Goal: Task Accomplishment & Management: Use online tool/utility

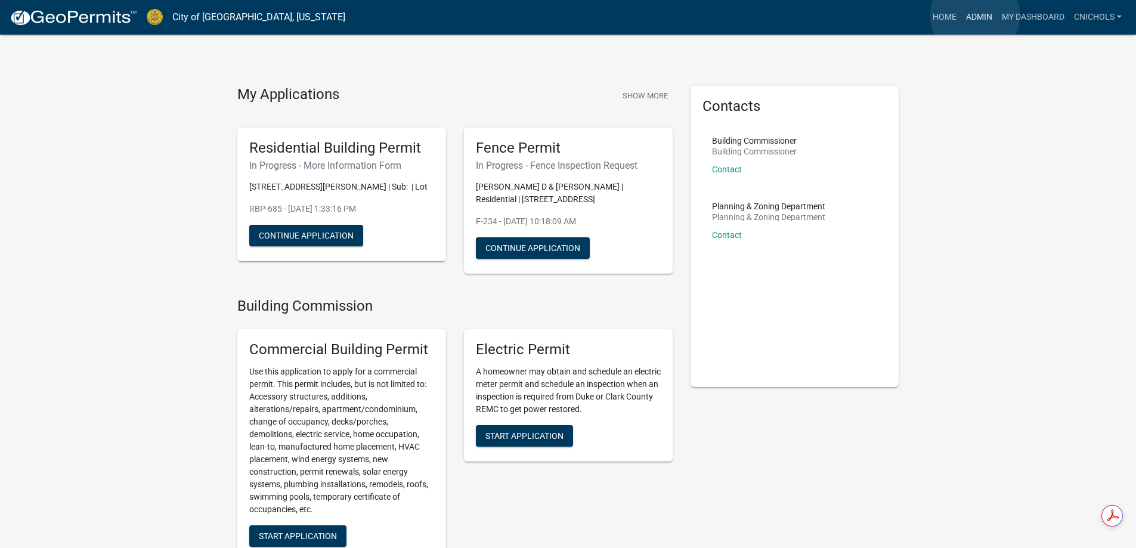
click at [975, 16] on link "Admin" at bounding box center [979, 17] width 36 height 23
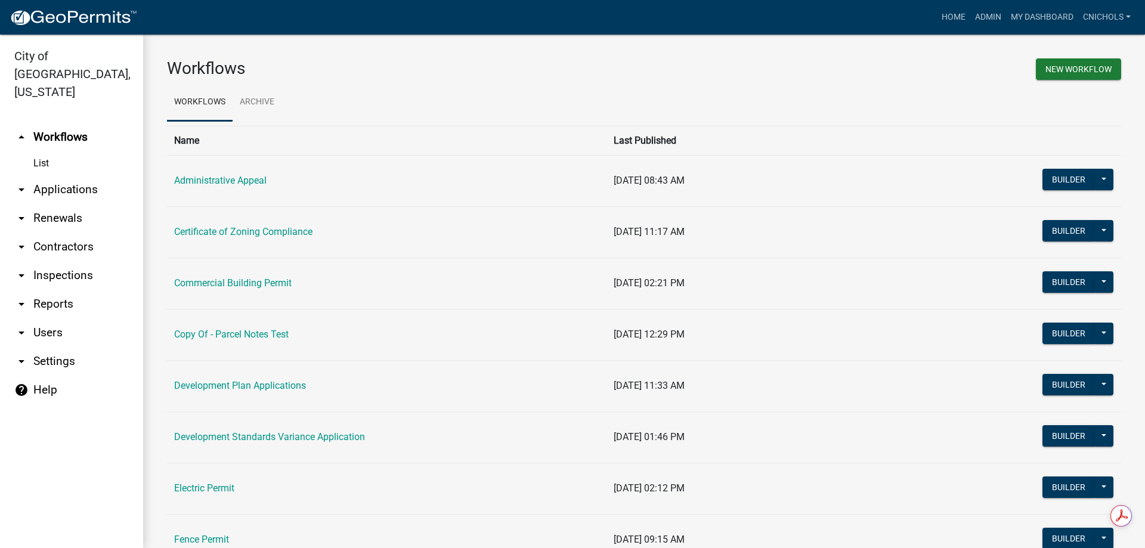
click at [44, 175] on link "arrow_drop_down Applications" at bounding box center [71, 189] width 143 height 29
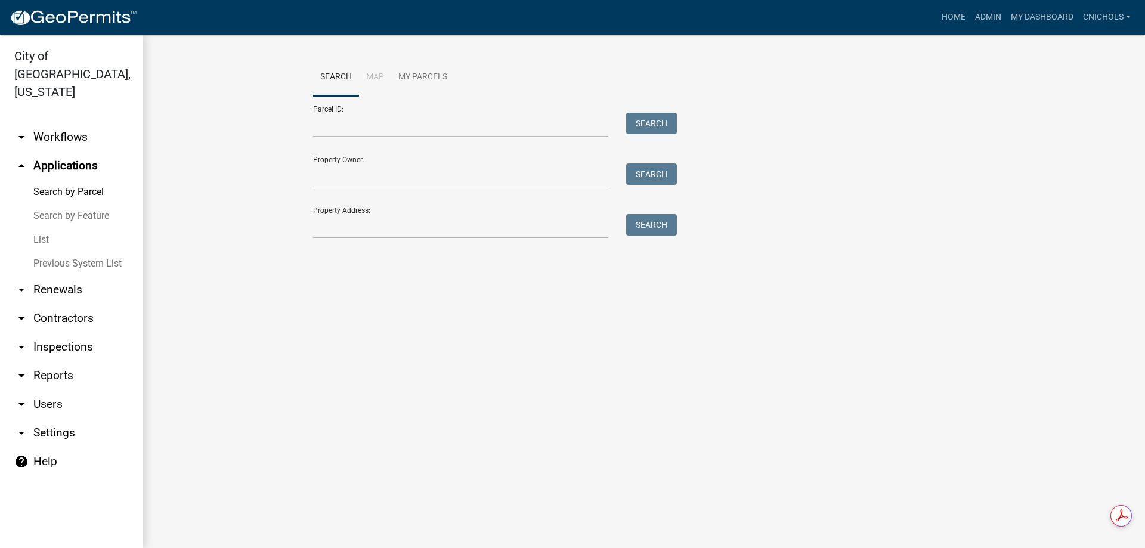
drag, startPoint x: 42, startPoint y: 219, endPoint x: 149, endPoint y: 204, distance: 107.8
click at [43, 228] on link "List" at bounding box center [71, 240] width 143 height 24
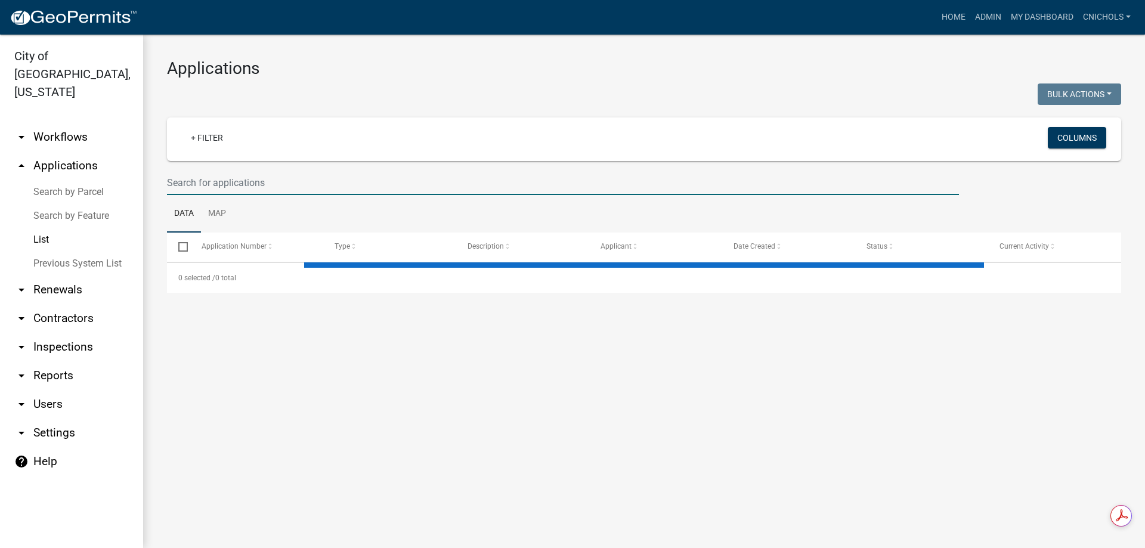
click at [191, 180] on input "text" at bounding box center [563, 183] width 792 height 24
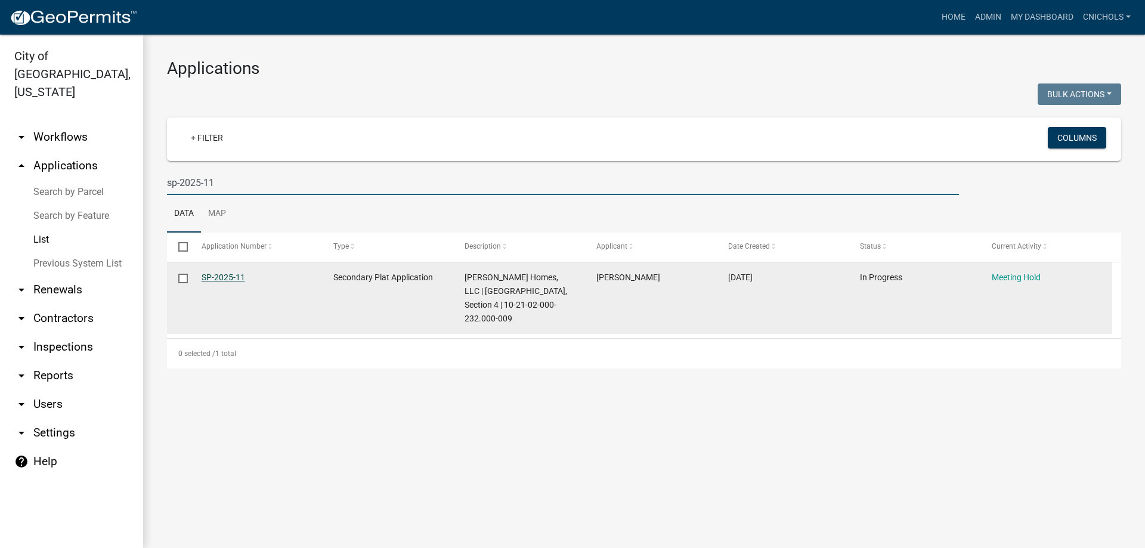
type input "sp-2025-11"
click at [221, 278] on link "SP-2025-11" at bounding box center [224, 277] width 44 height 10
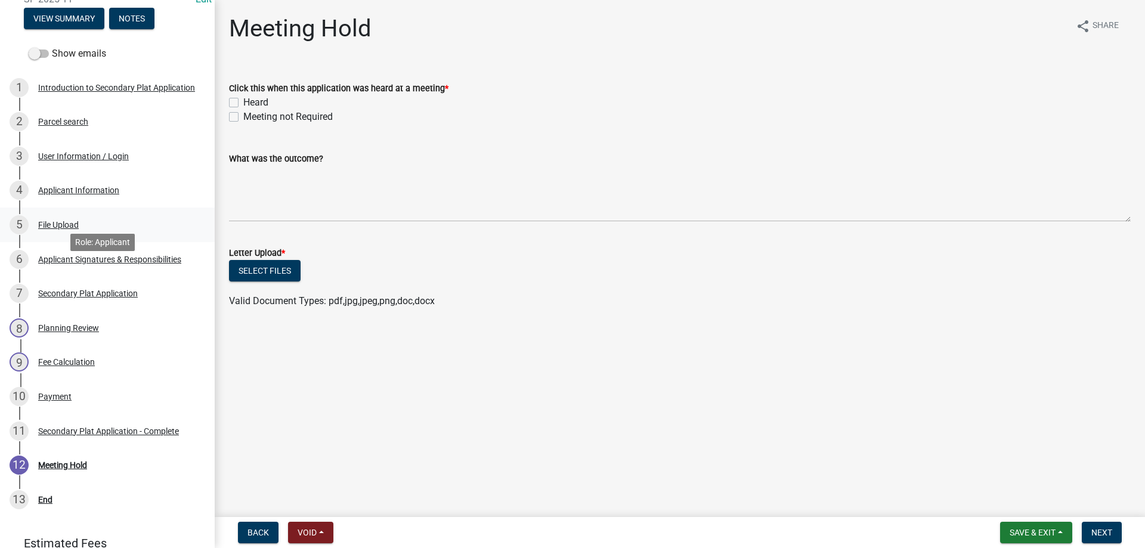
scroll to position [179, 0]
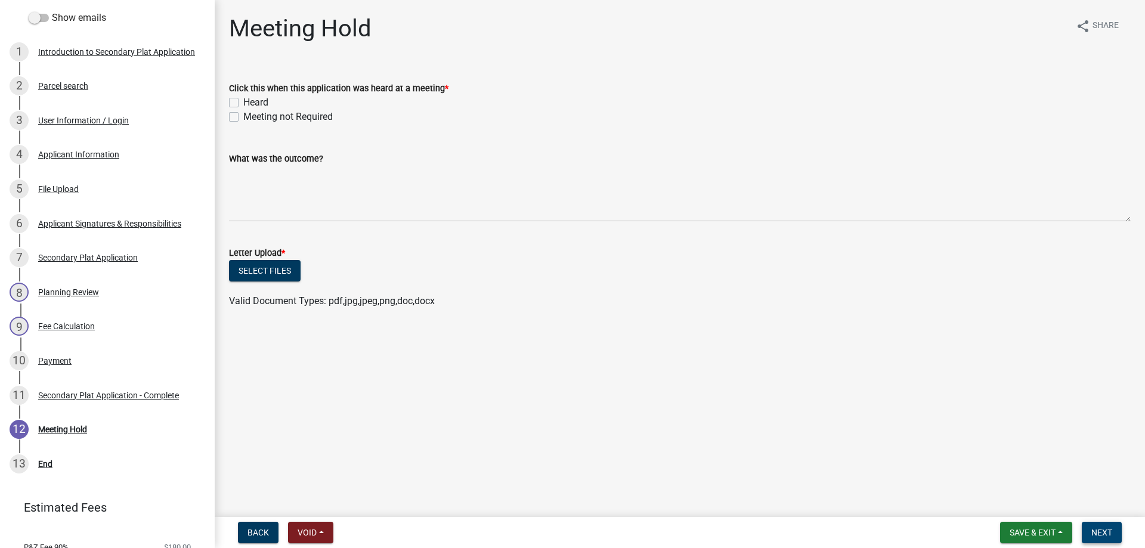
click at [1101, 529] on span "Next" at bounding box center [1101, 533] width 21 height 10
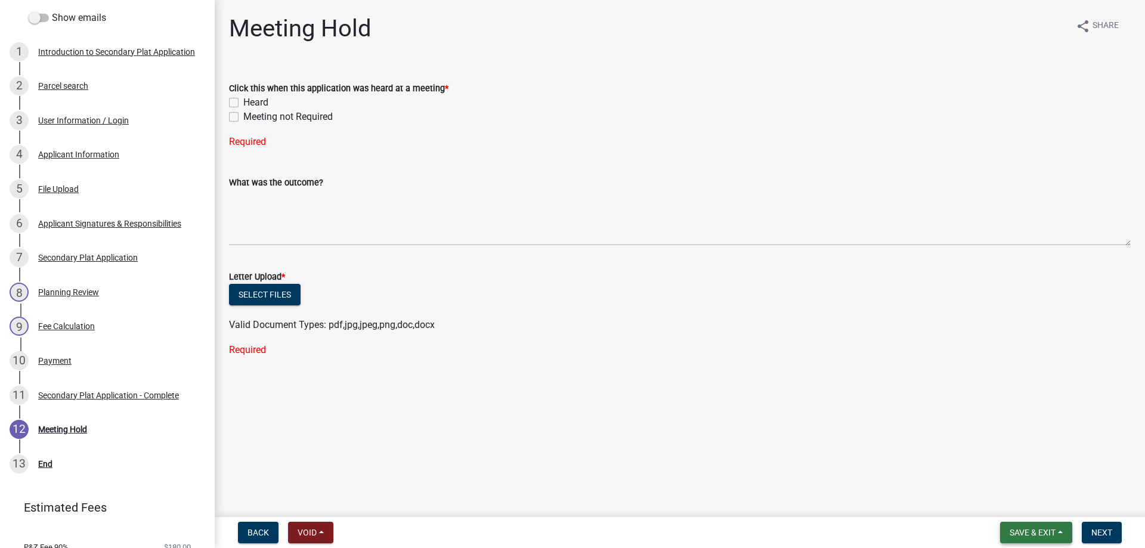
click at [1066, 531] on button "Save & Exit" at bounding box center [1036, 532] width 72 height 21
click at [998, 499] on button "Save & Exit" at bounding box center [1024, 501] width 95 height 29
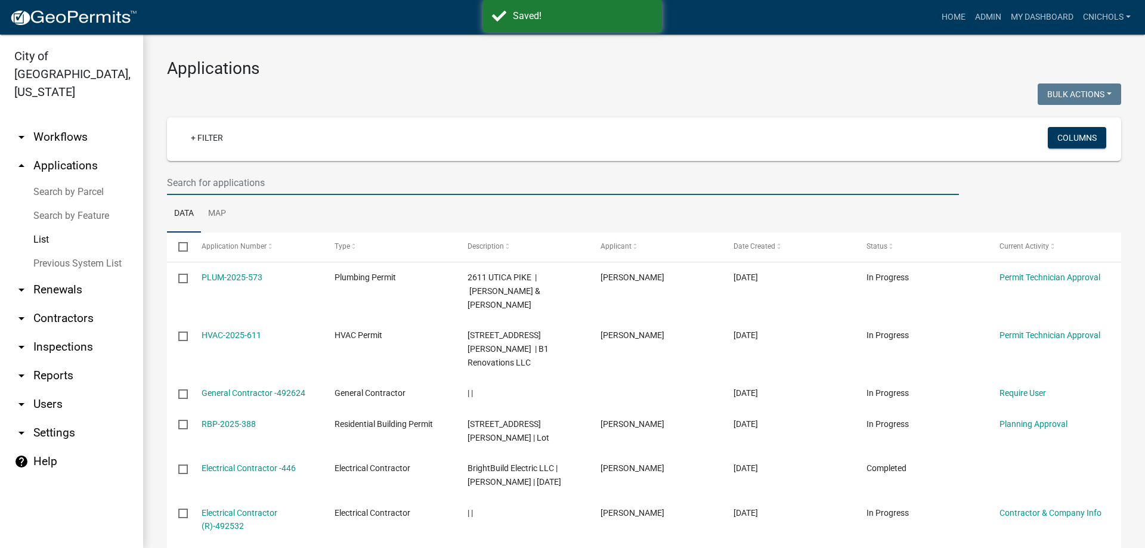
click at [230, 184] on input "text" at bounding box center [563, 183] width 792 height 24
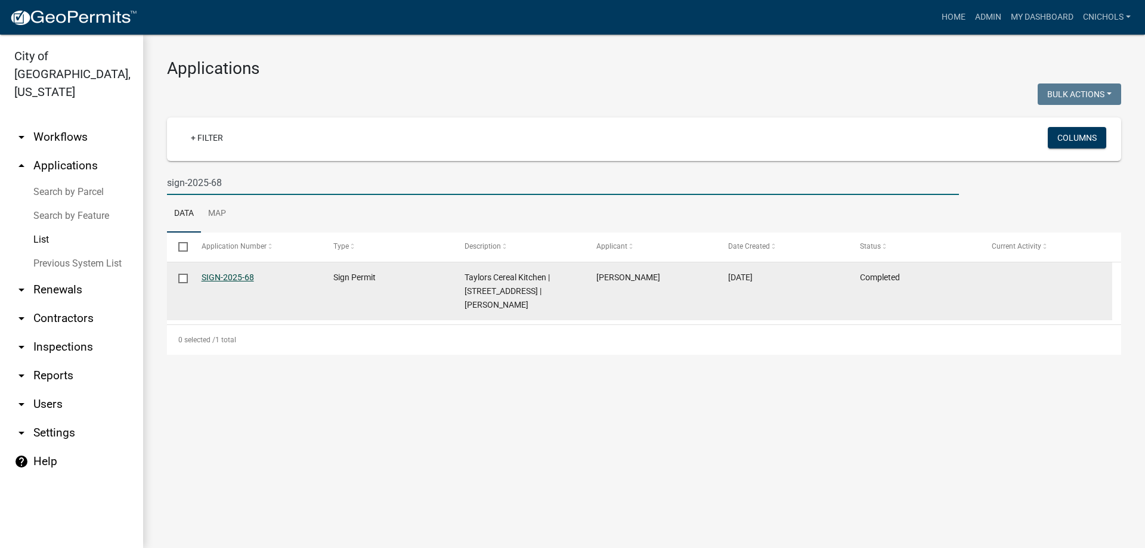
type input "sign-2025-68"
click at [237, 276] on link "SIGN-2025-68" at bounding box center [228, 277] width 52 height 10
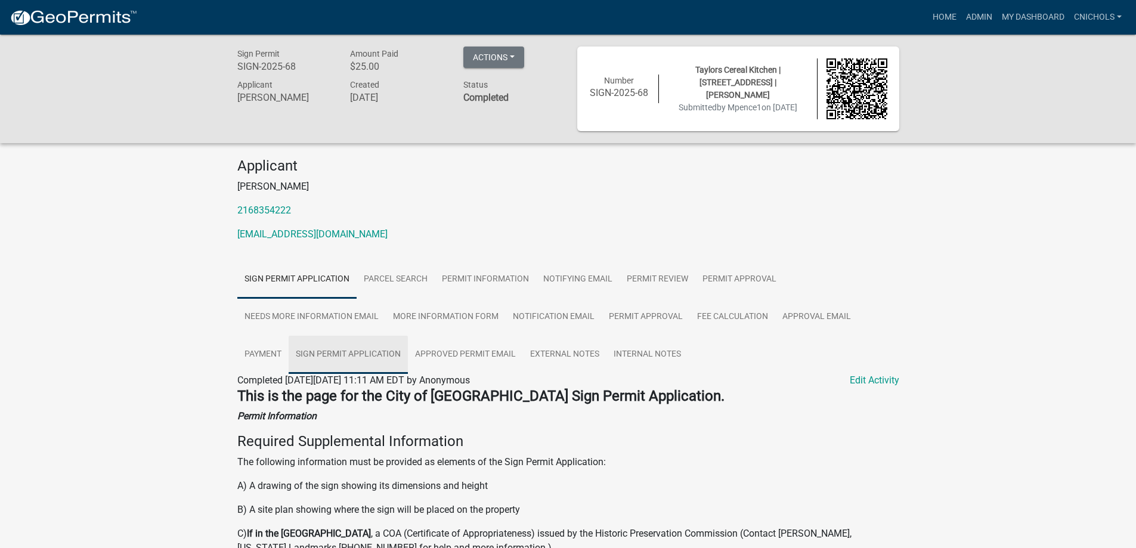
click at [372, 355] on link "Sign Permit Application" at bounding box center [348, 355] width 119 height 38
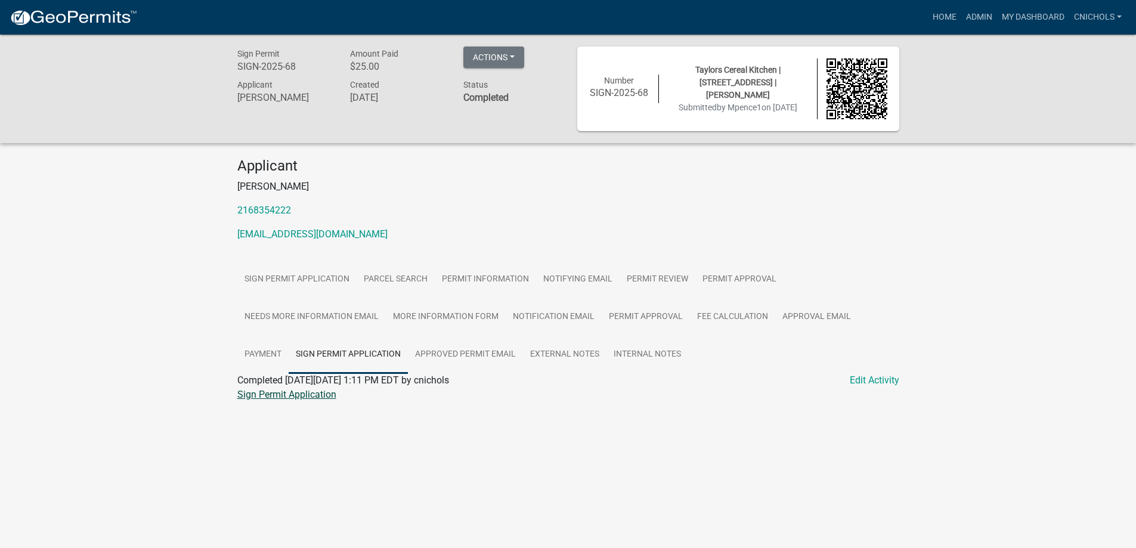
click at [286, 396] on link "Sign Permit Application" at bounding box center [286, 394] width 99 height 11
click at [981, 9] on link "Admin" at bounding box center [979, 17] width 36 height 23
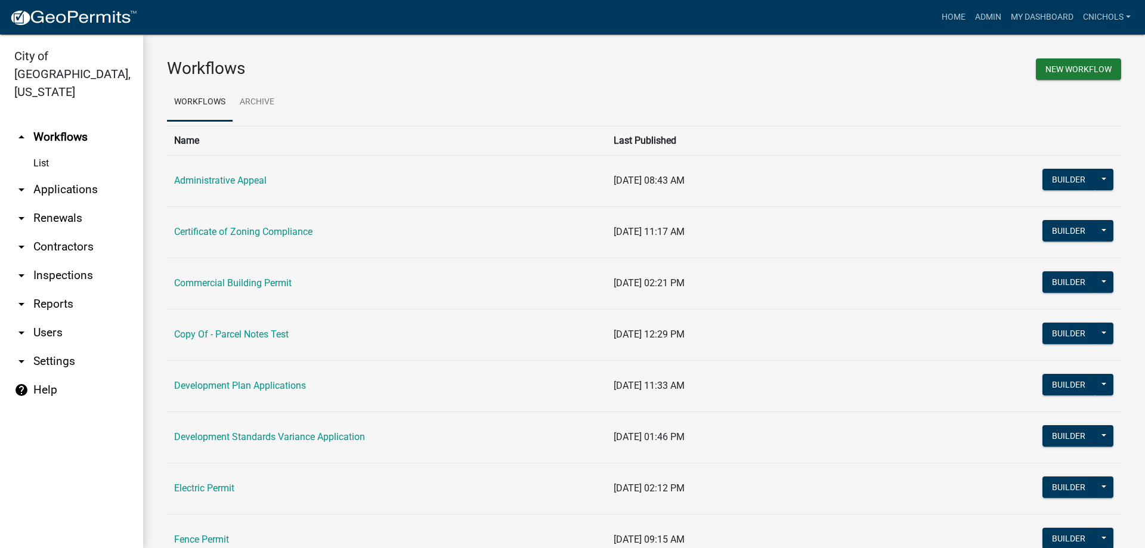
click at [64, 175] on link "arrow_drop_down Applications" at bounding box center [71, 189] width 143 height 29
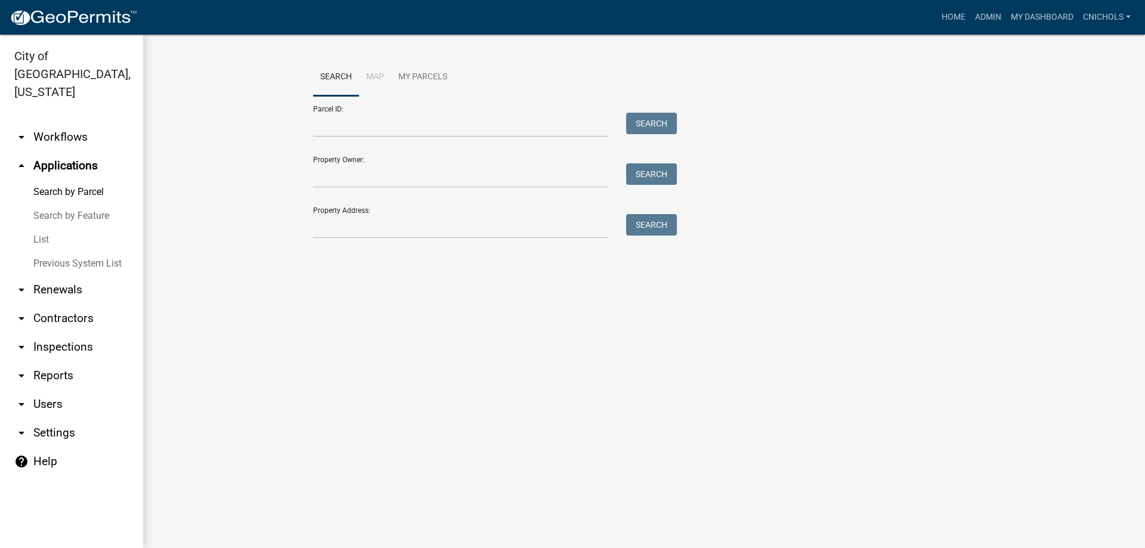
click at [44, 228] on link "List" at bounding box center [71, 240] width 143 height 24
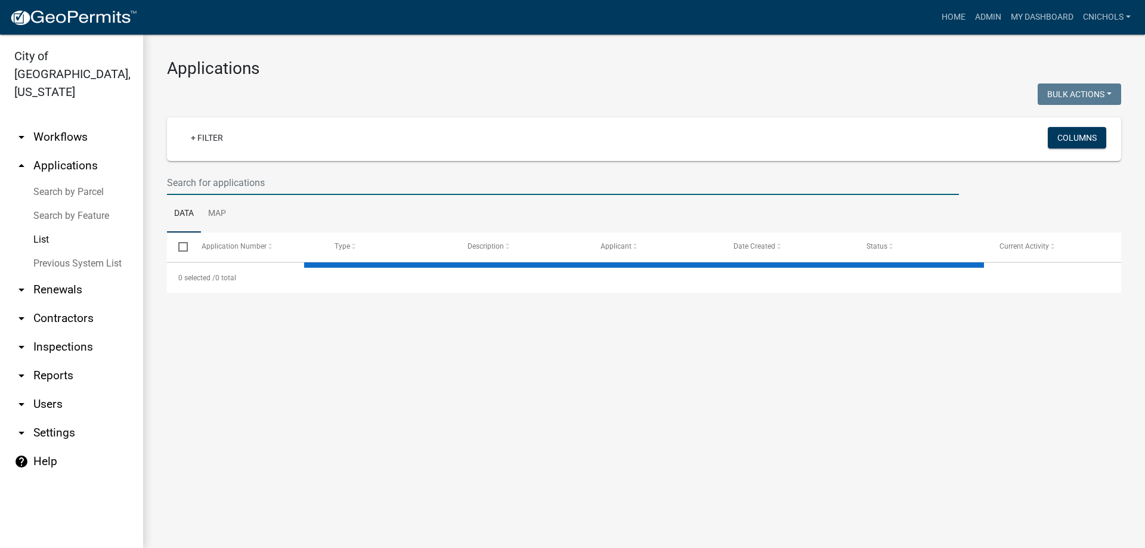
click at [183, 178] on input "text" at bounding box center [563, 183] width 792 height 24
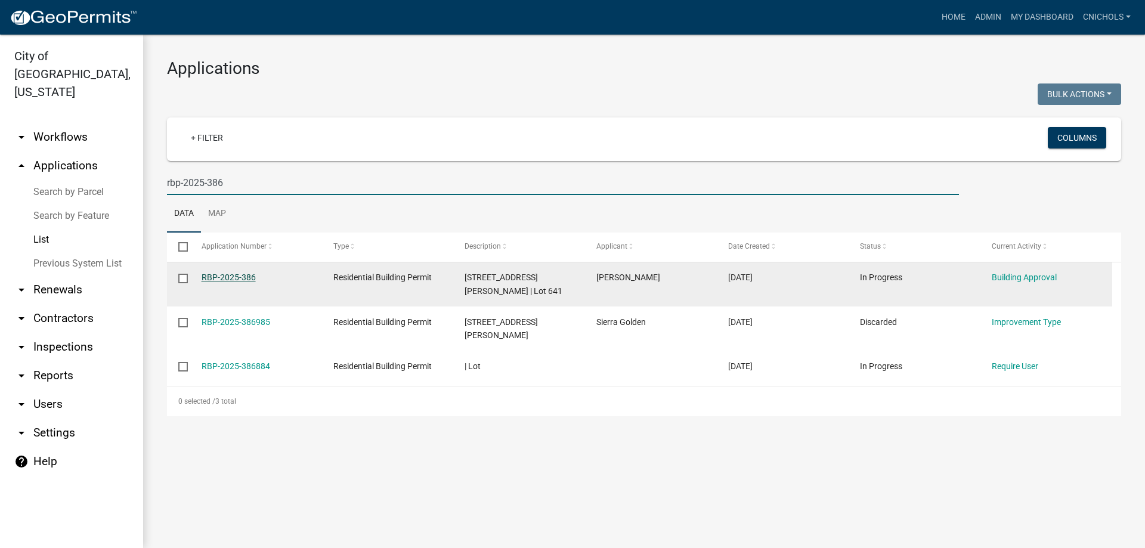
type input "rbp-2025-386"
click at [228, 274] on link "RBP-2025-386" at bounding box center [229, 277] width 54 height 10
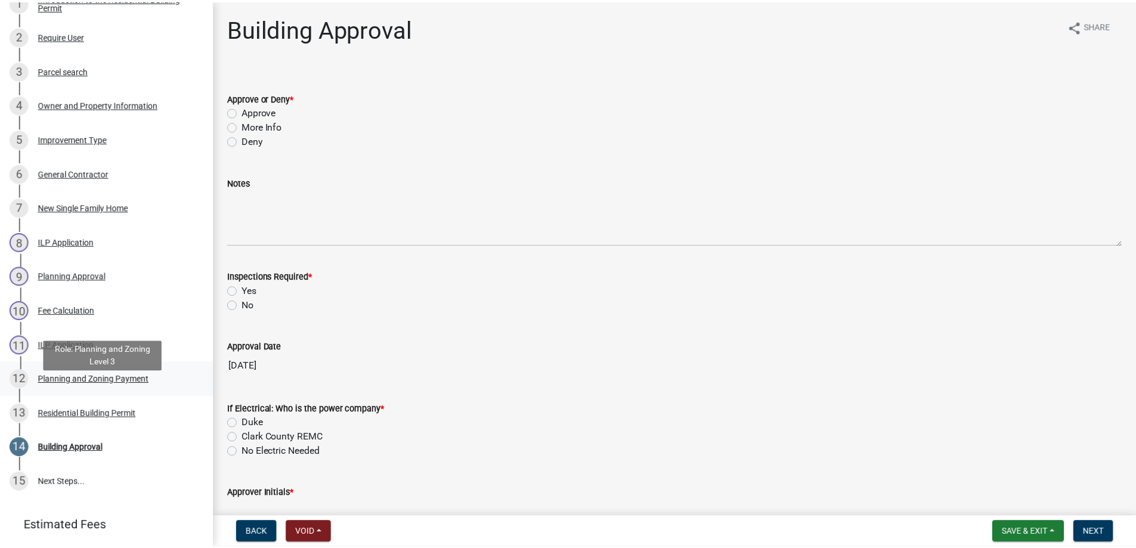
scroll to position [239, 0]
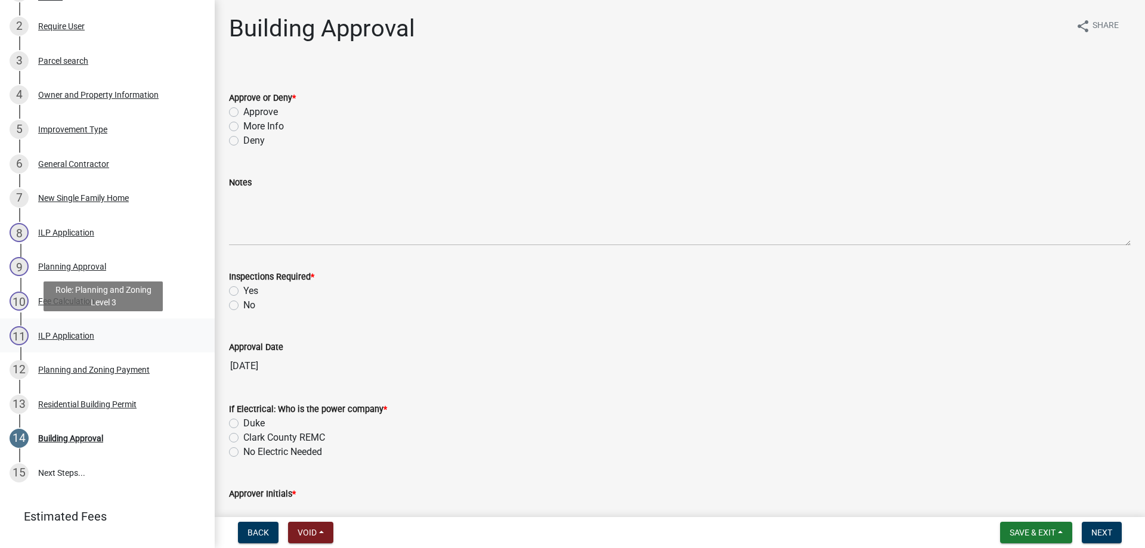
click at [75, 333] on div "ILP Application" at bounding box center [66, 336] width 56 height 8
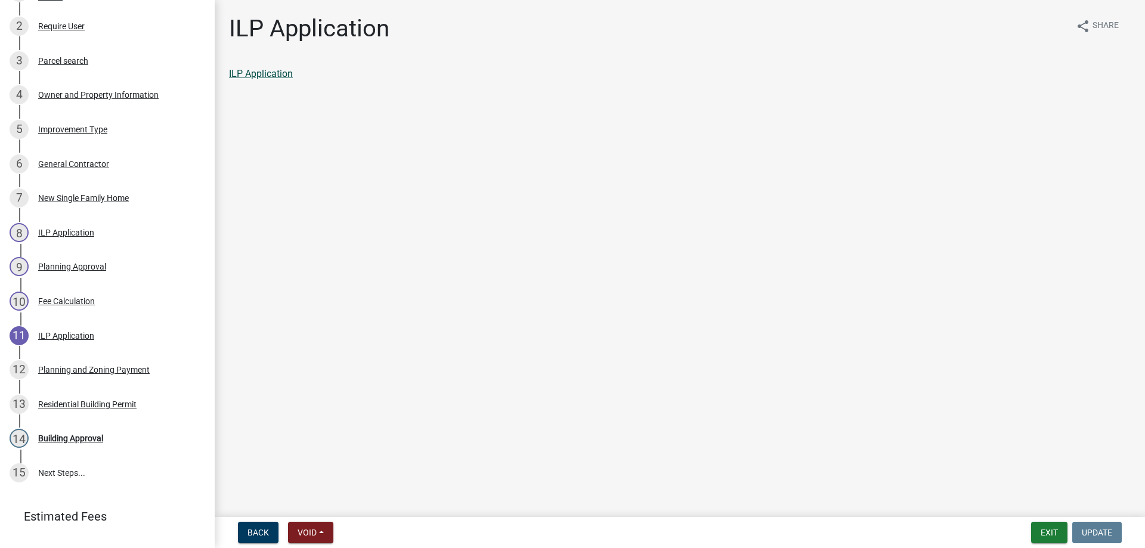
click at [270, 72] on link "ILP Application" at bounding box center [261, 73] width 64 height 11
click at [1046, 535] on button "Exit" at bounding box center [1049, 532] width 36 height 21
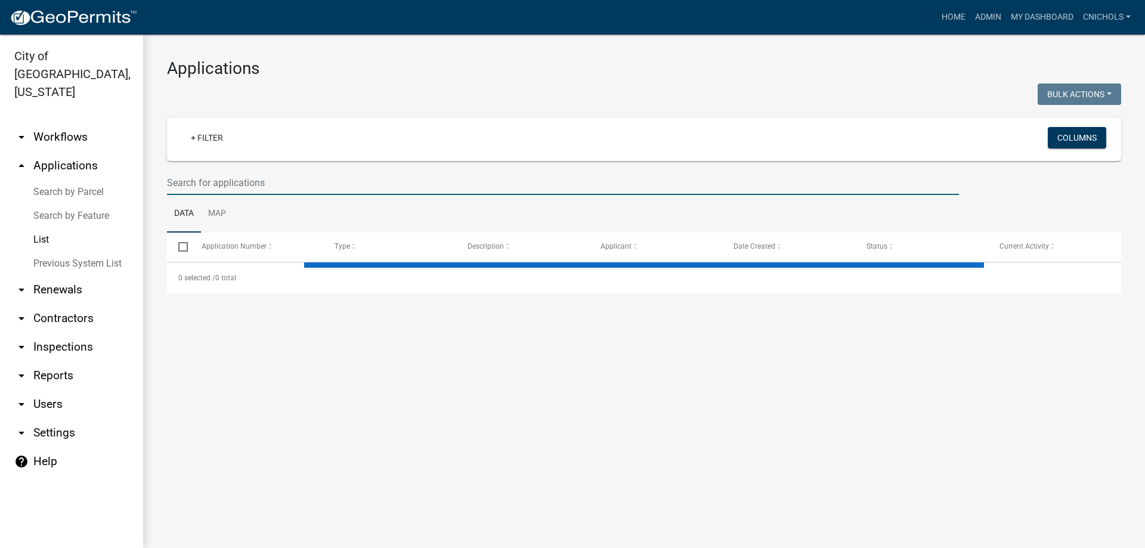
click at [190, 178] on input "text" at bounding box center [563, 183] width 792 height 24
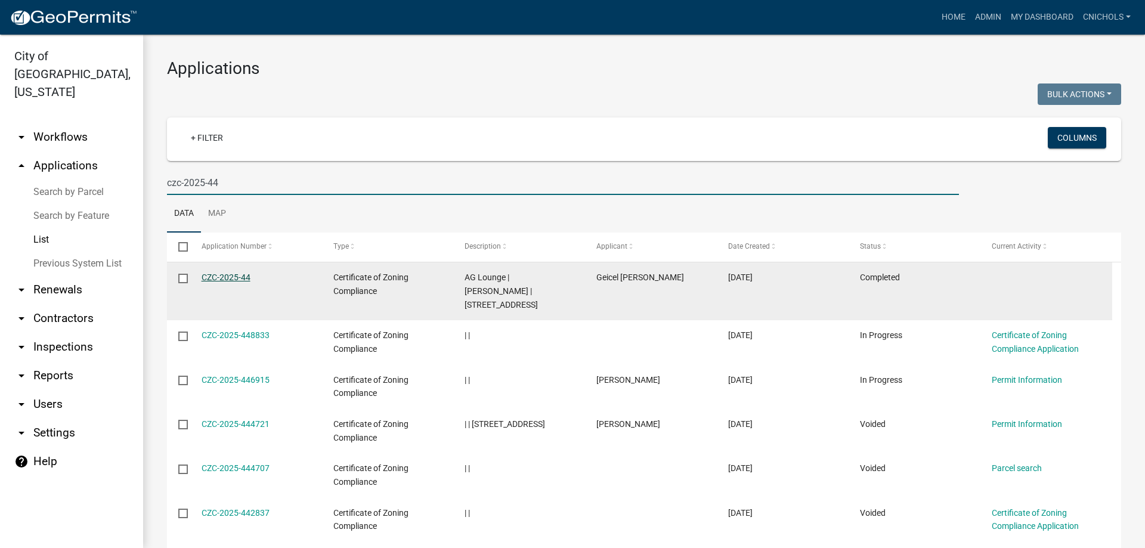
type input "czc-2025-44"
click at [222, 276] on link "CZC-2025-44" at bounding box center [226, 277] width 49 height 10
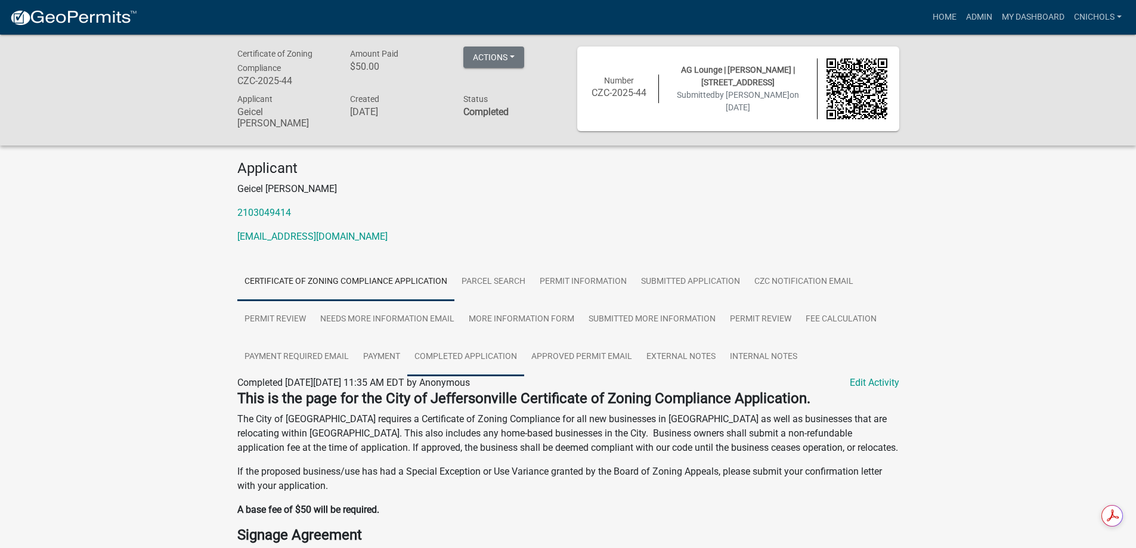
click at [450, 352] on link "Completed Application" at bounding box center [465, 357] width 117 height 38
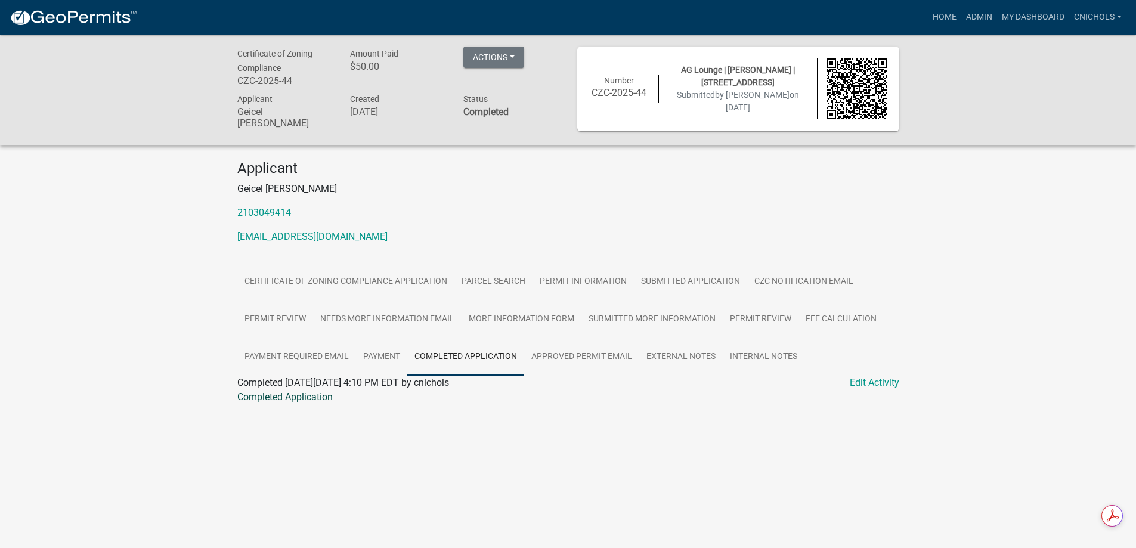
click at [296, 393] on link "Completed Application" at bounding box center [284, 396] width 95 height 11
click at [973, 17] on link "Admin" at bounding box center [979, 17] width 36 height 23
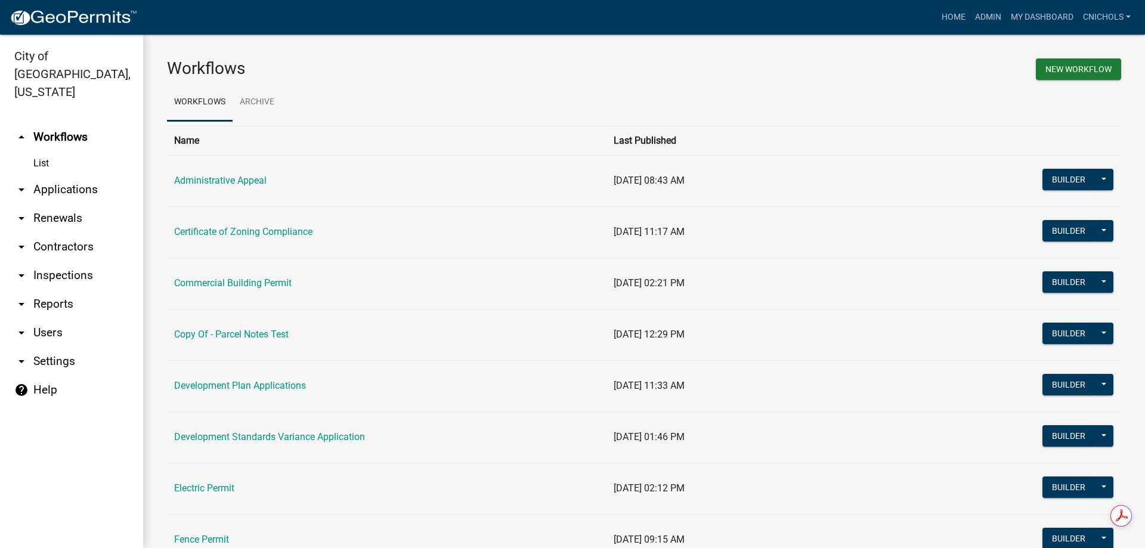
click at [70, 175] on link "arrow_drop_down Applications" at bounding box center [71, 189] width 143 height 29
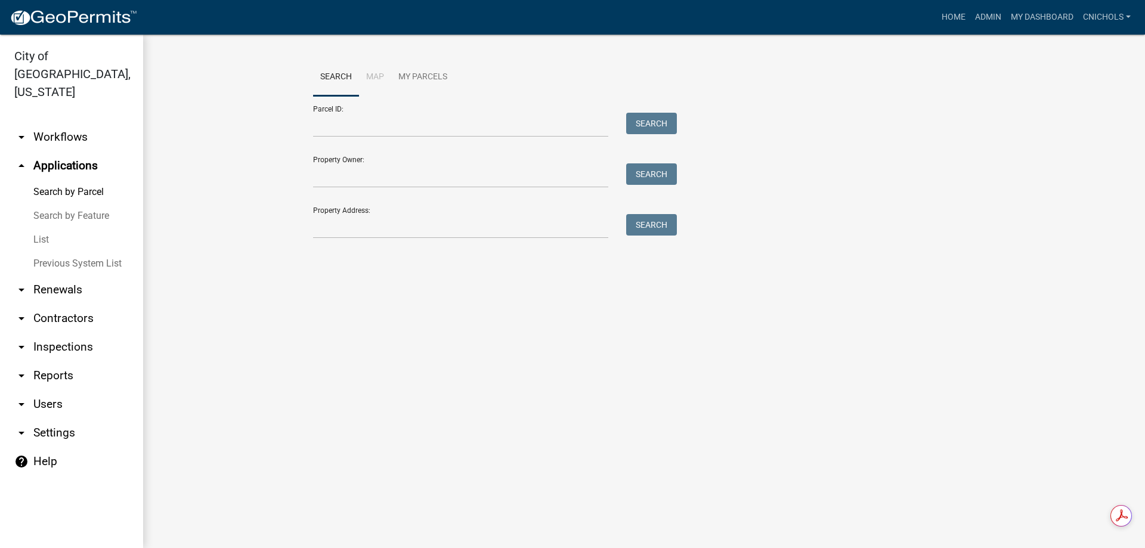
click at [44, 228] on link "List" at bounding box center [71, 240] width 143 height 24
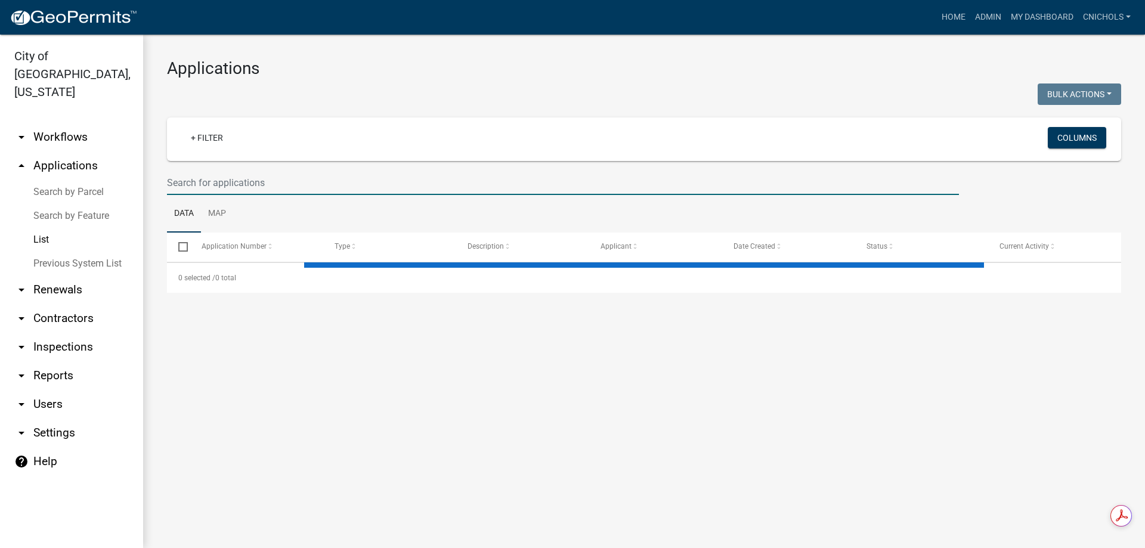
click at [200, 176] on input "text" at bounding box center [563, 183] width 792 height 24
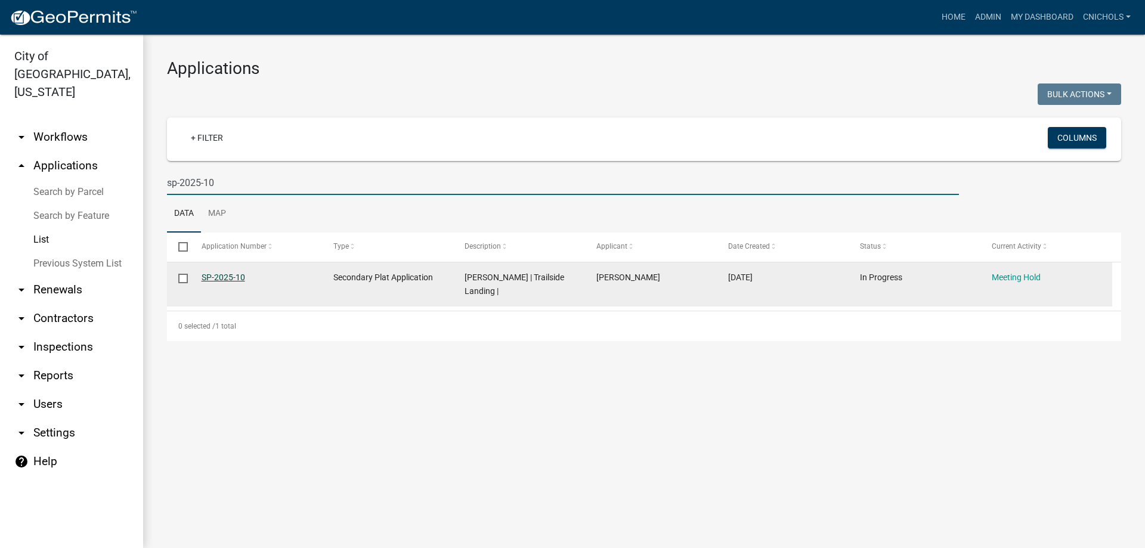
type input "sp-2025-10"
click at [218, 275] on link "SP-2025-10" at bounding box center [224, 277] width 44 height 10
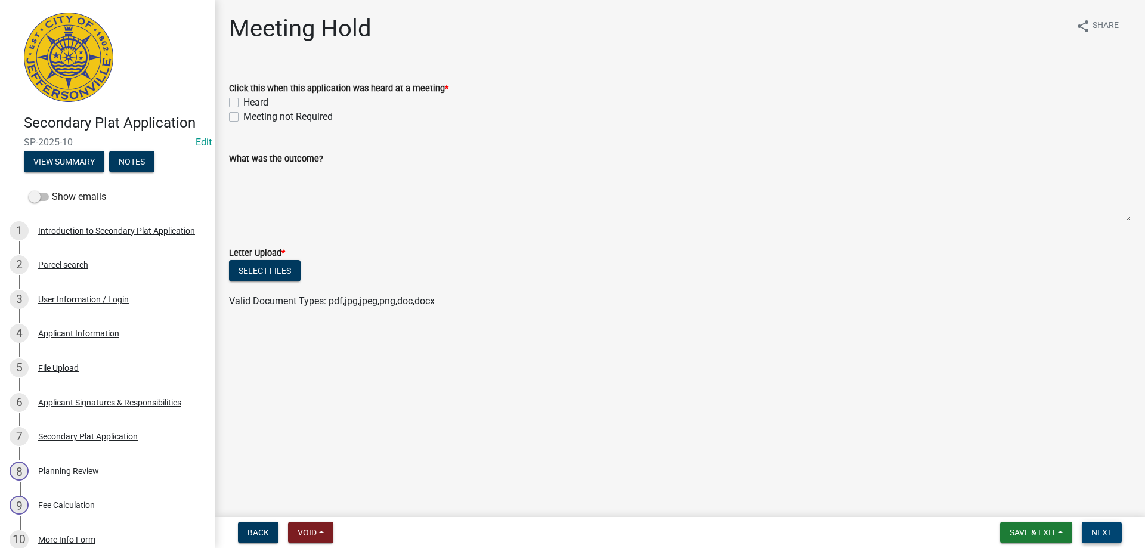
click at [1107, 531] on span "Next" at bounding box center [1101, 533] width 21 height 10
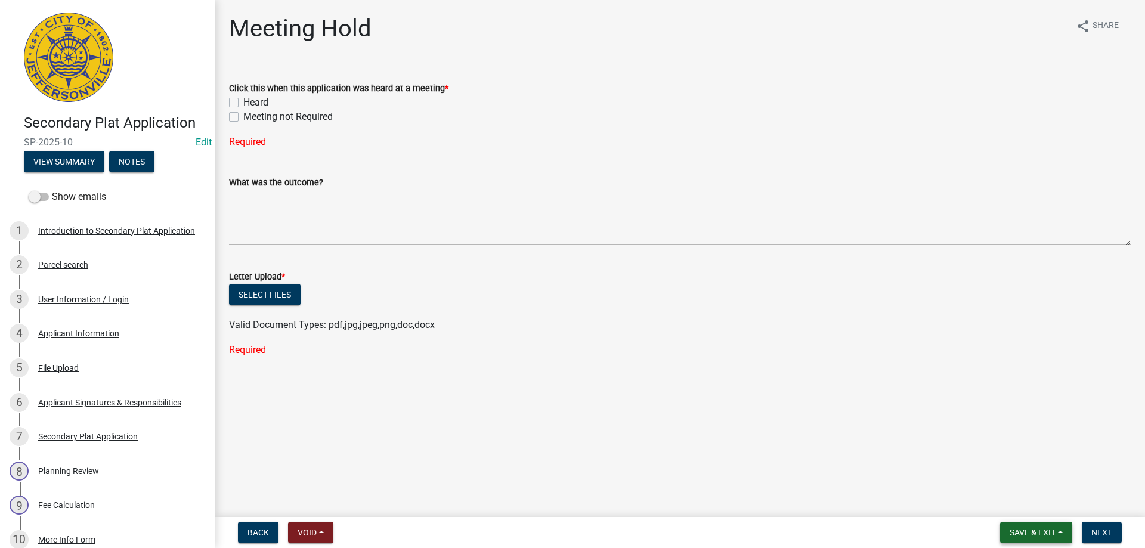
click at [1057, 532] on button "Save & Exit" at bounding box center [1036, 532] width 72 height 21
click at [1006, 504] on button "Save & Exit" at bounding box center [1024, 501] width 95 height 29
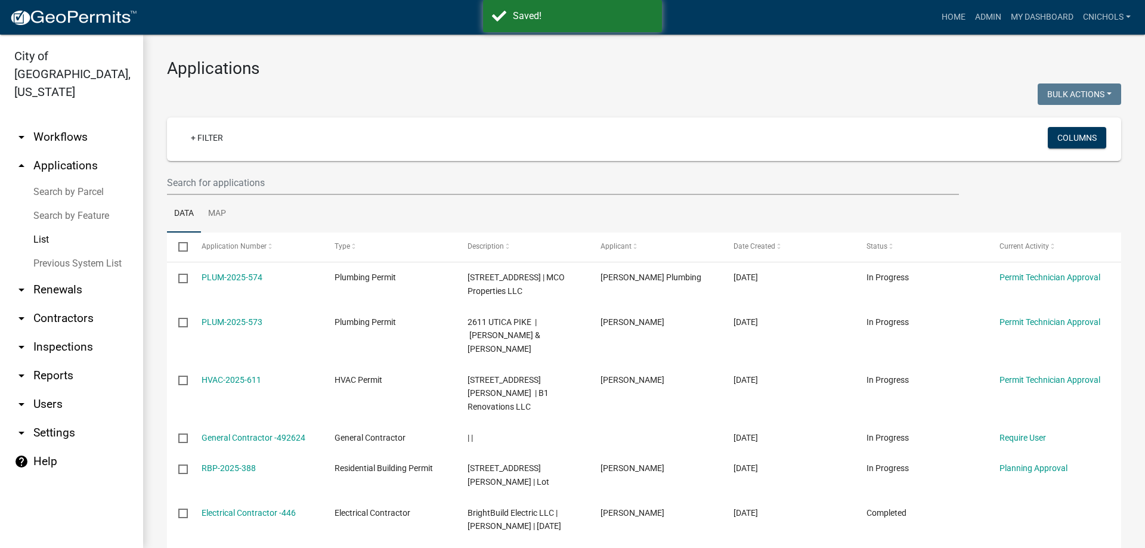
click at [51, 361] on link "arrow_drop_down Reports" at bounding box center [71, 375] width 143 height 29
select select "0: null"
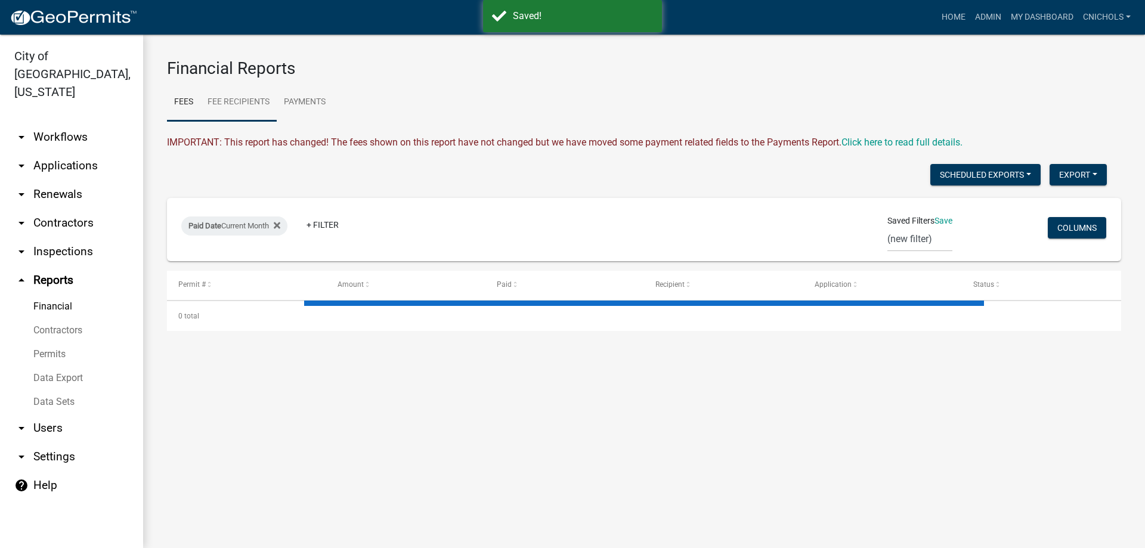
click at [241, 97] on link "Fee Recipients" at bounding box center [238, 102] width 76 height 38
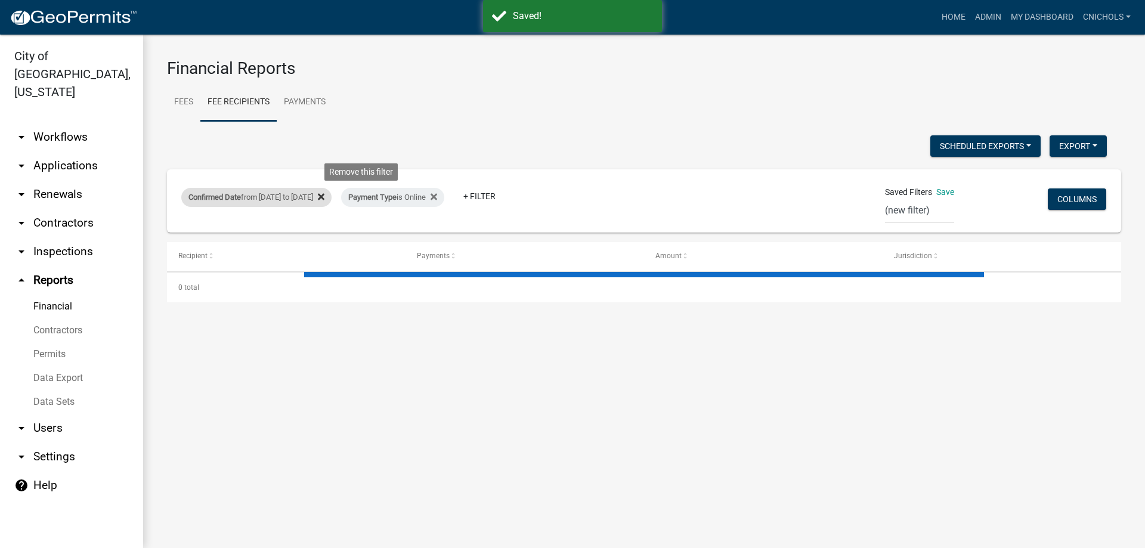
click at [324, 197] on icon at bounding box center [321, 197] width 7 height 7
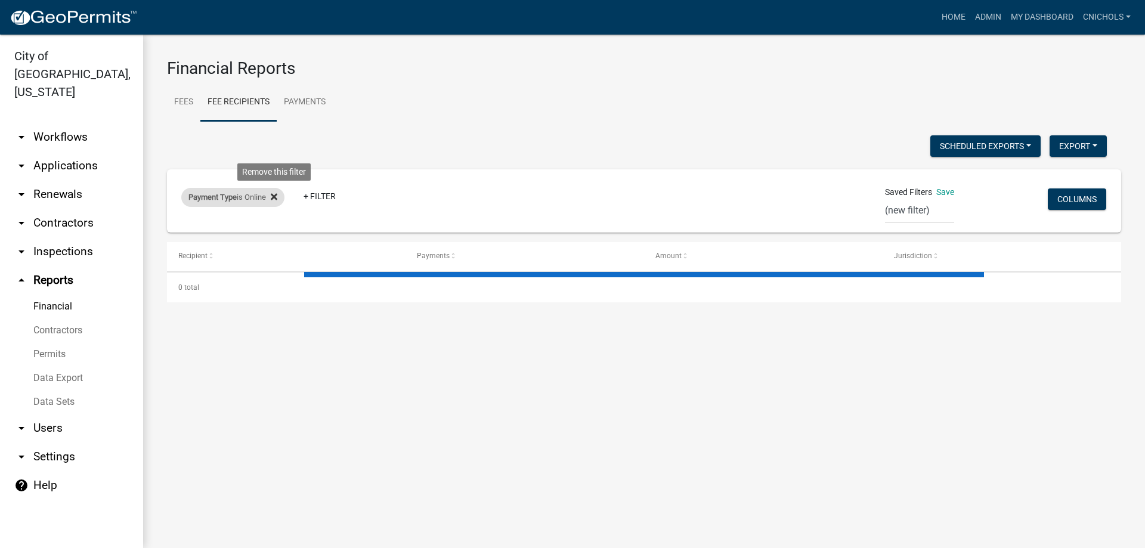
click at [276, 194] on icon at bounding box center [274, 197] width 7 height 10
click at [200, 202] on link "+ Filter" at bounding box center [206, 198] width 51 height 21
click at [206, 316] on li "Confirmed Date" at bounding box center [208, 317] width 109 height 27
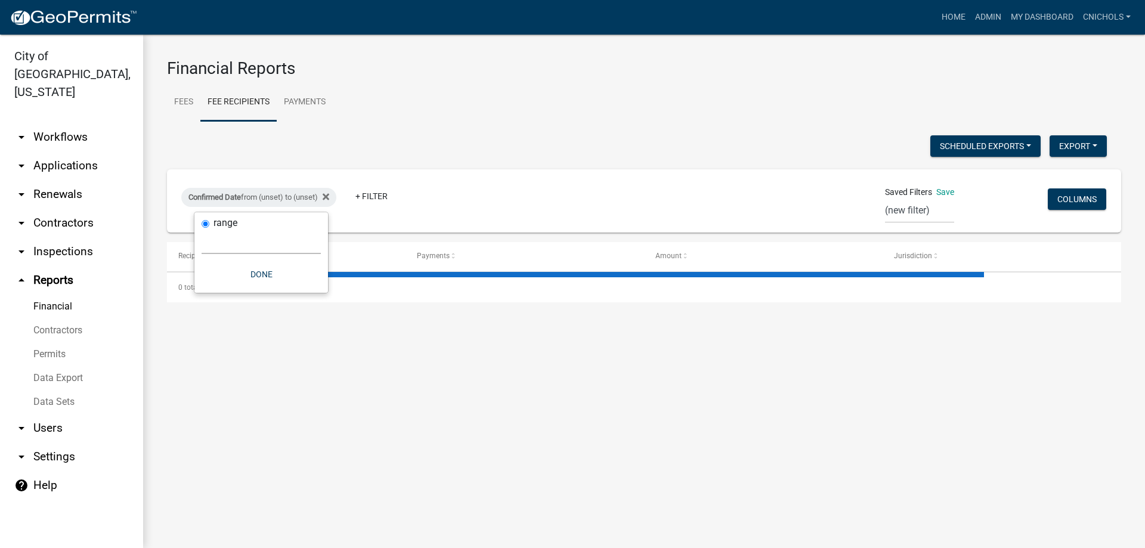
click at [225, 244] on select "[DATE] [DATE] Current Week Previous Week Current Month Last Month Current Calen…" at bounding box center [261, 242] width 119 height 24
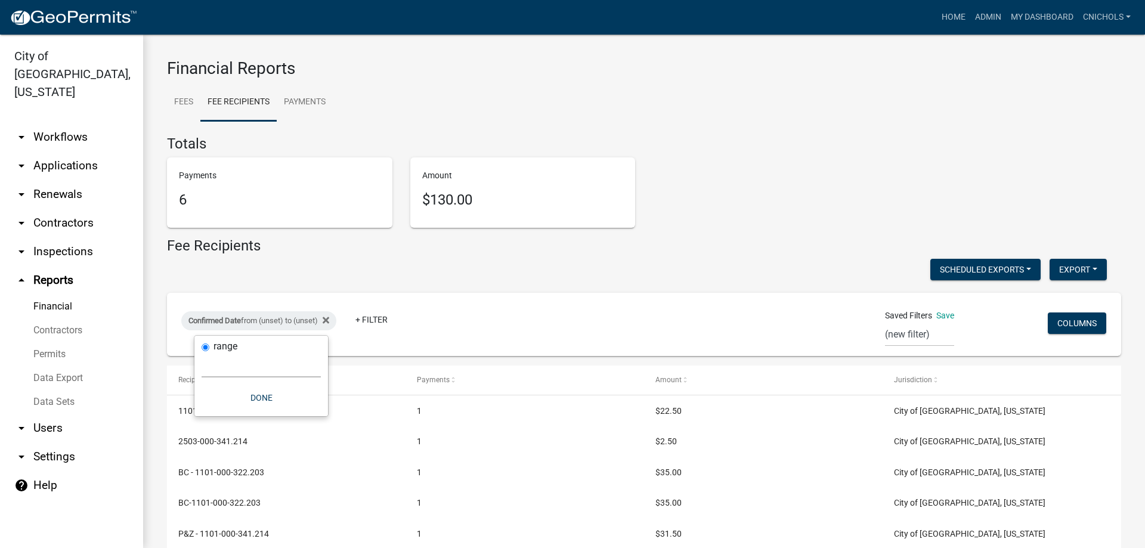
select select "custom"
click at [202, 353] on select "[DATE] [DATE] Current Week Previous Week Current Month Last Month Current Calen…" at bounding box center [261, 365] width 119 height 24
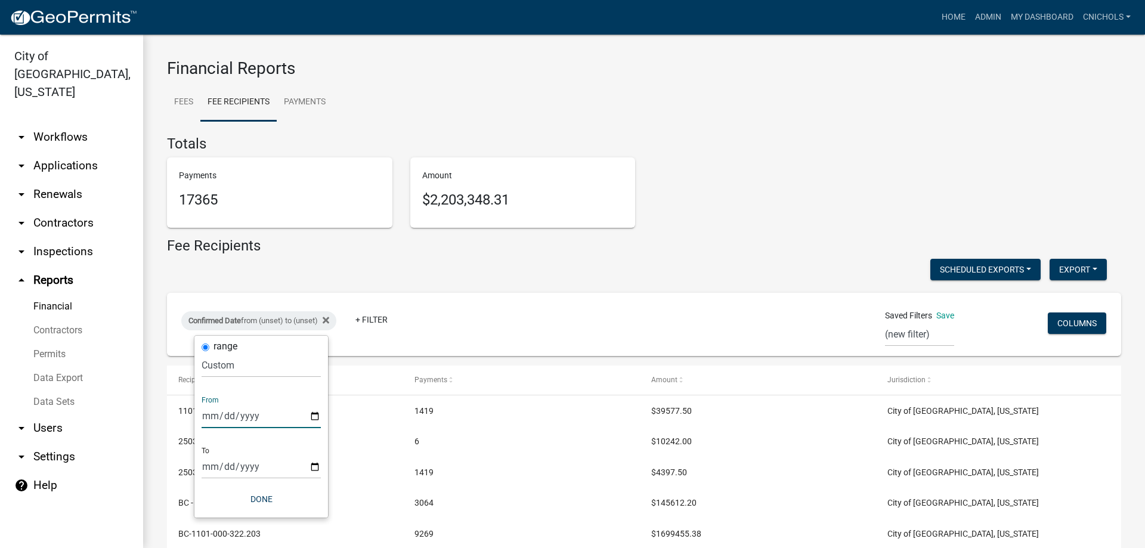
click at [316, 416] on input "date" at bounding box center [261, 416] width 119 height 24
type input "[DATE]"
click at [324, 464] on input "date" at bounding box center [269, 466] width 119 height 24
type input "[DATE]"
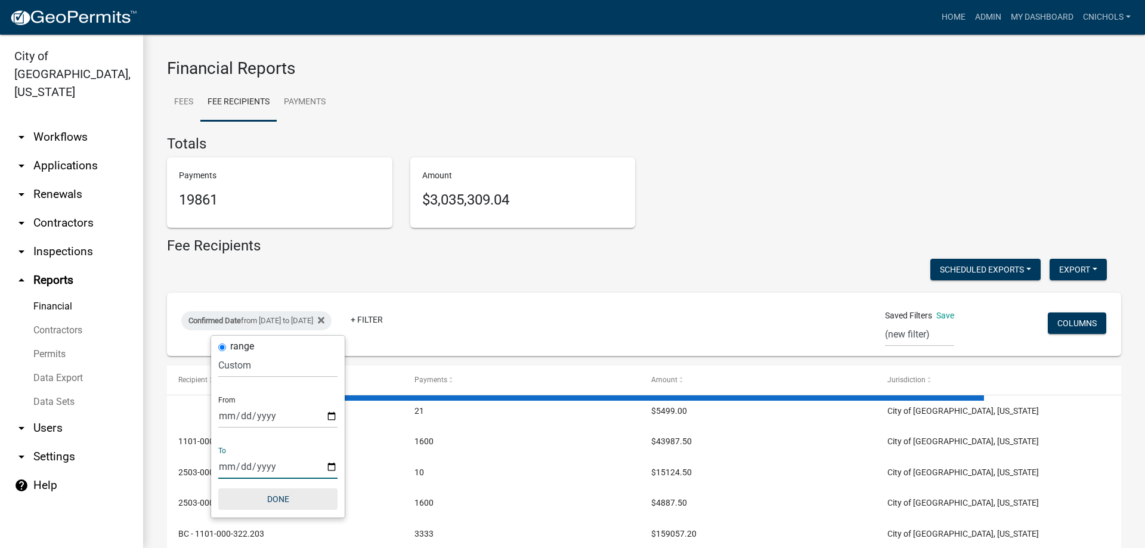
click at [286, 494] on button "Done" at bounding box center [277, 498] width 119 height 21
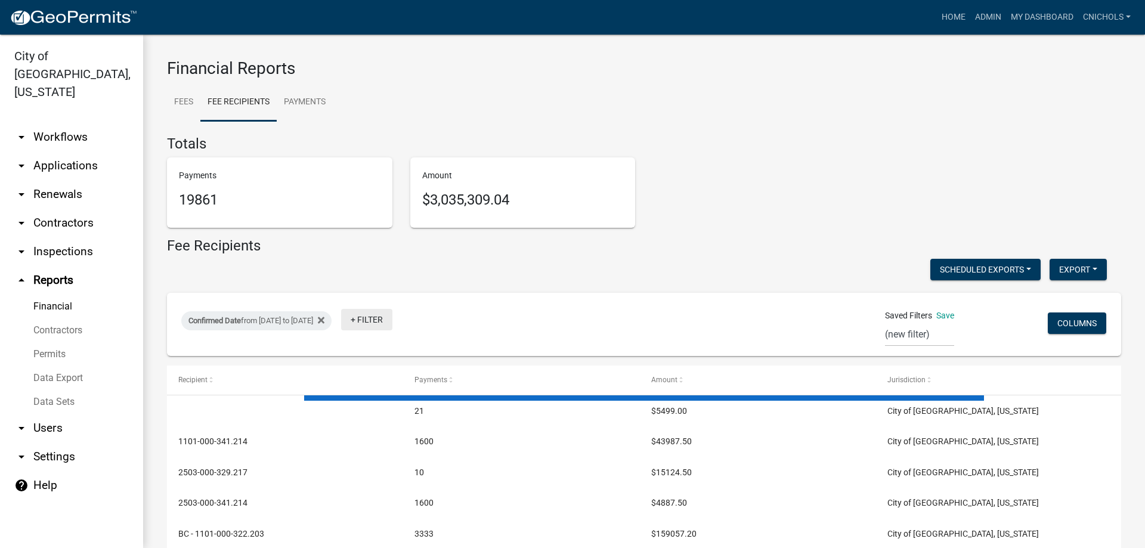
click at [392, 320] on link "+ Filter" at bounding box center [366, 319] width 51 height 21
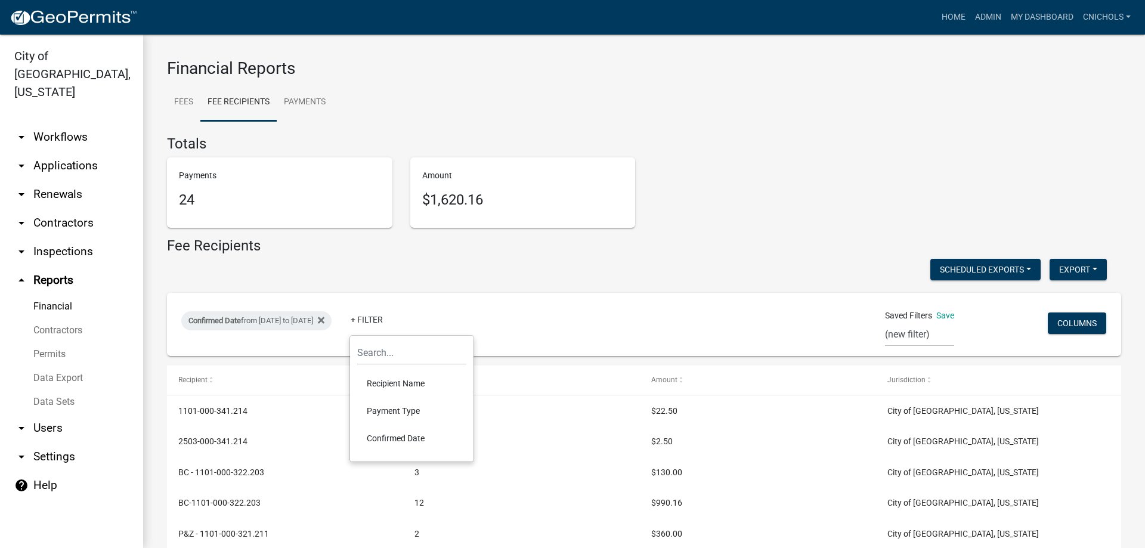
click at [393, 407] on li "Payment Type" at bounding box center [411, 410] width 109 height 27
click at [404, 368] on select "Select an option Online CreditCardPOS Check Cash" at bounding box center [420, 365] width 119 height 24
select select "Online"
click at [377, 353] on select "Select an option Online CreditCardPOS Check Cash" at bounding box center [420, 365] width 119 height 24
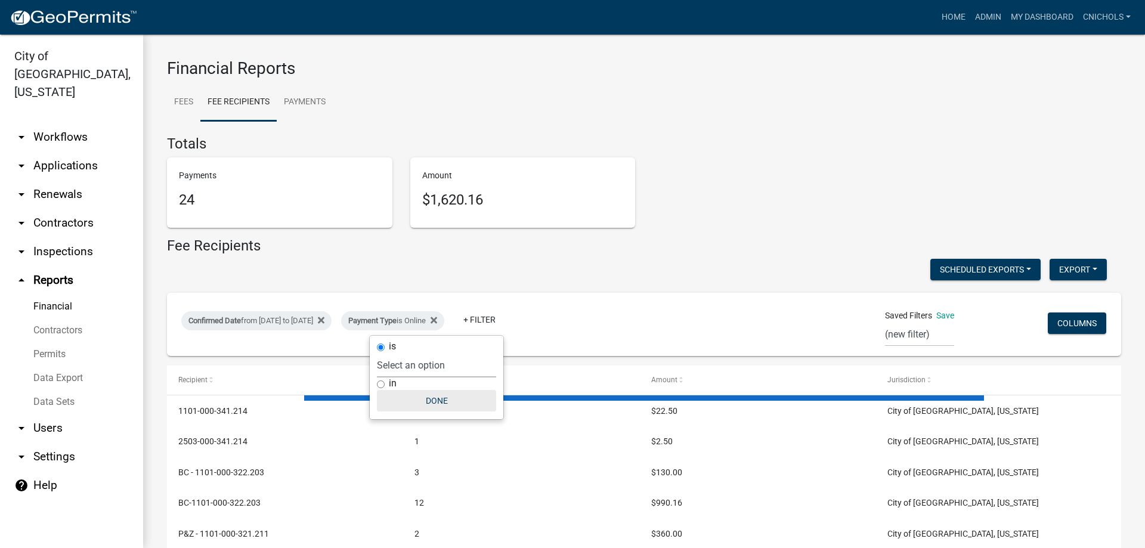
click at [442, 398] on button "Done" at bounding box center [436, 400] width 119 height 21
